Goal: Find specific page/section: Find specific page/section

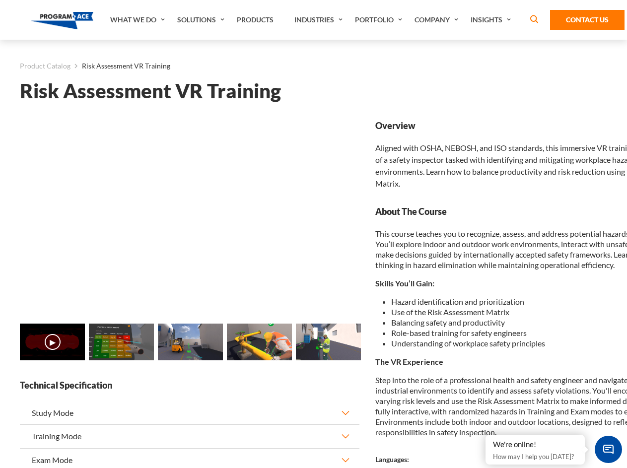
click at [202, 20] on link "Solutions" at bounding box center [202, 20] width 60 height 40
click at [0, 0] on div "AI & Computer Vision Solutions Computer Vision Quality Control AI tools for fas…" at bounding box center [0, 0] width 0 height 0
click at [0, 0] on div "AI & Computer Vision Solutions Virtual Training Solutions Virtual Tour Solution…" at bounding box center [0, 0] width 0 height 0
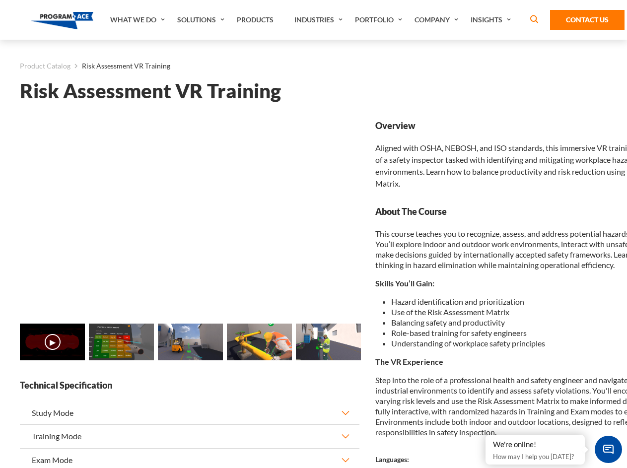
click at [0, 0] on div "AI & Computer Vision Solutions Virtual Training Solutions Virtual Tour Solution…" at bounding box center [0, 0] width 0 height 0
click at [0, 0] on div "AI & Computer Vision Solutions Computer Vision Quality Control AI tools for fas…" at bounding box center [0, 0] width 0 height 0
